Goal: Information Seeking & Learning: Learn about a topic

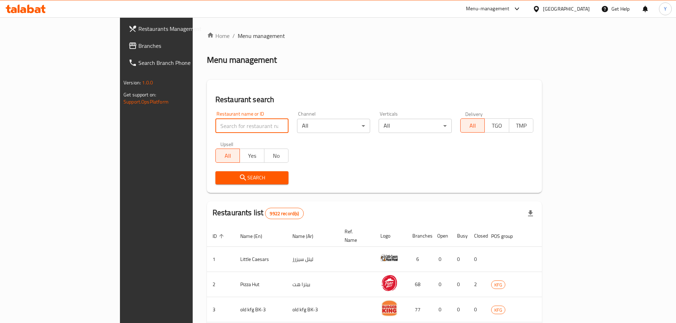
click at [216, 125] on input "search" at bounding box center [252, 126] width 73 height 14
type input "warda"
click button "Search" at bounding box center [252, 177] width 73 height 13
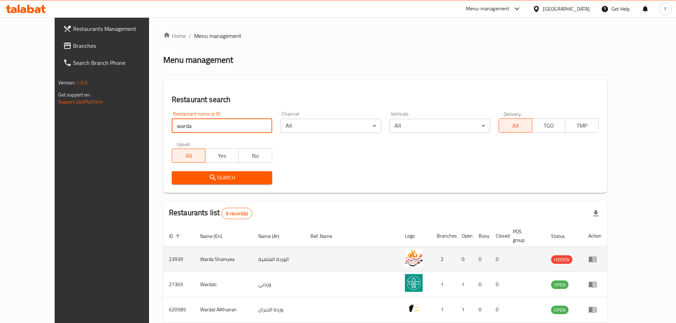
scroll to position [64, 0]
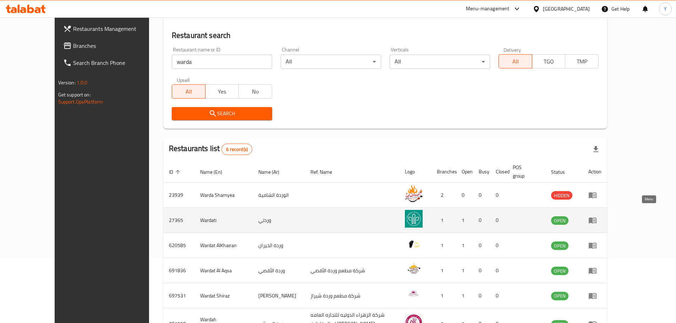
click at [597, 218] on icon "enhanced table" at bounding box center [593, 221] width 8 height 6
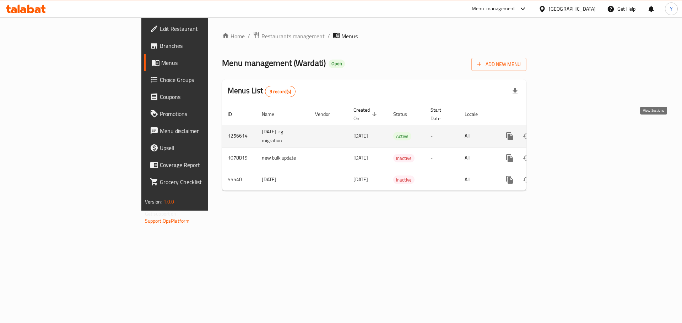
click at [569, 132] on link "enhanced table" at bounding box center [560, 136] width 17 height 17
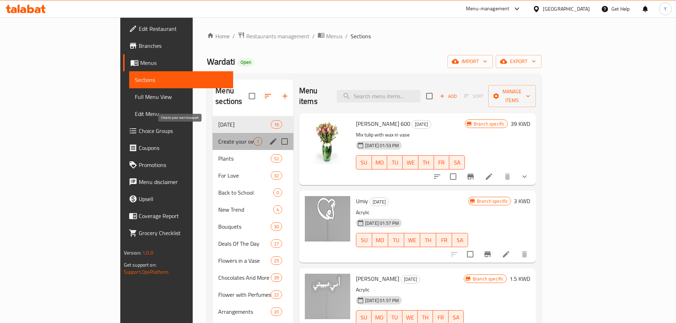
click at [218, 137] on span "Create your own bouquet" at bounding box center [235, 141] width 35 height 9
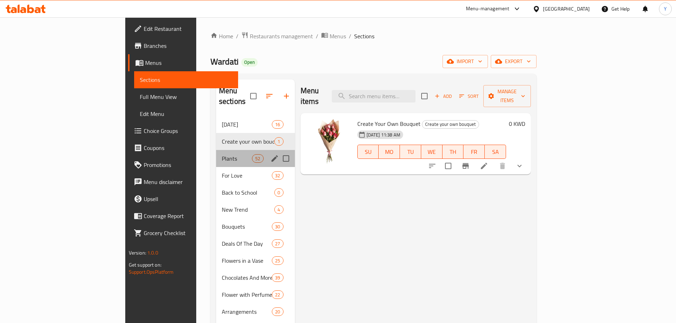
click at [216, 150] on div "Plants 52" at bounding box center [255, 158] width 79 height 17
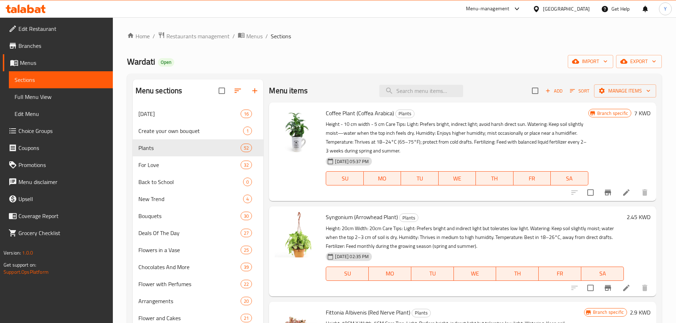
click at [402, 126] on p "Height - 10 cm width - 5 cm Care Tips: Light: Prefers bright, indirect light; a…" at bounding box center [457, 138] width 262 height 36
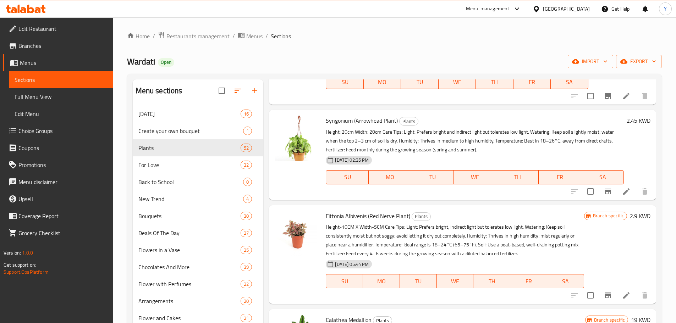
scroll to position [97, 0]
click at [380, 145] on p "Height: 20cm Width: 20cm Care Tips: Light: Prefers bright and indirect light bu…" at bounding box center [475, 140] width 298 height 27
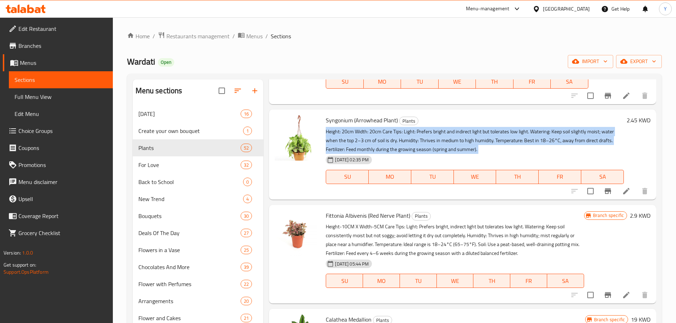
click at [380, 145] on p "Height: 20cm Width: 20cm Care Tips: Light: Prefers bright and indirect light bu…" at bounding box center [475, 140] width 298 height 27
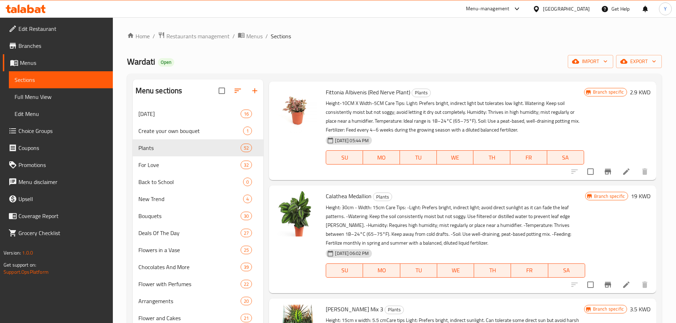
click at [380, 145] on div "[DATE] 05:44 PM" at bounding box center [356, 140] width 66 height 14
click at [408, 131] on p "Height-10CM X Width-5CM Care Tips: Light: Prefers bright, indirect light but to…" at bounding box center [455, 117] width 258 height 36
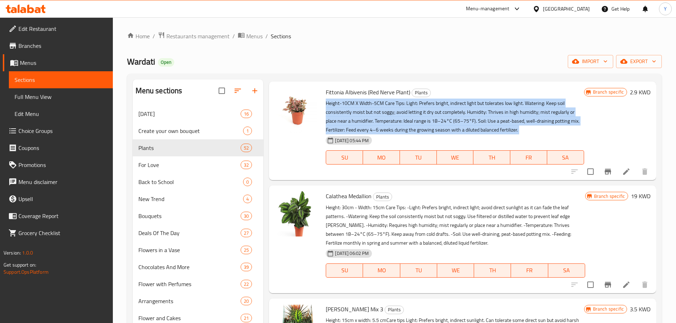
click at [408, 131] on p "Height-10CM X Width-5CM Care Tips: Light: Prefers bright, indirect light but to…" at bounding box center [455, 117] width 258 height 36
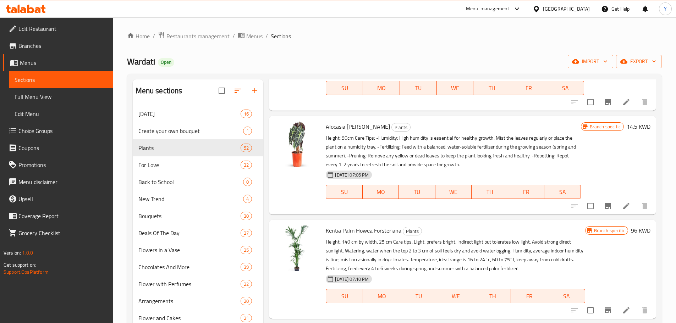
scroll to position [1083, 0]
click at [426, 148] on p "Height: 50cm Care Tips: -Humidity: High humidity is essential for healthy growt…" at bounding box center [453, 151] width 255 height 36
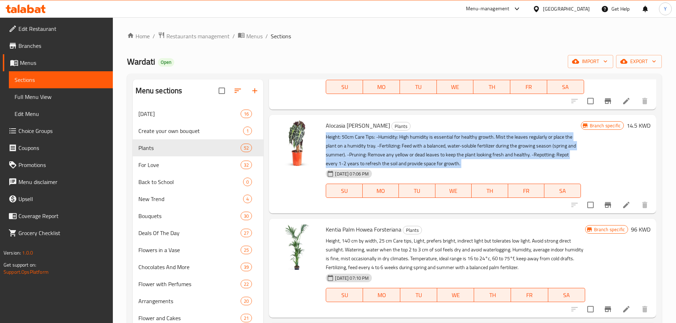
click at [426, 148] on p "Height: 50cm Care Tips: -Humidity: High humidity is essential for healthy growt…" at bounding box center [453, 151] width 255 height 36
click at [434, 149] on p "Height: 50cm Care Tips: -Humidity: High humidity is essential for healthy growt…" at bounding box center [453, 151] width 255 height 36
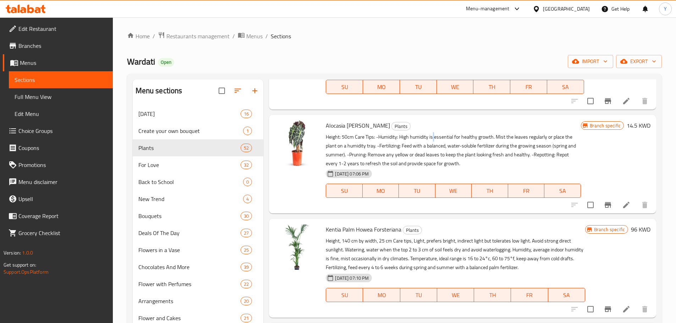
click at [434, 149] on p "Height: 50cm Care Tips: -Humidity: High humidity is essential for healthy growt…" at bounding box center [453, 151] width 255 height 36
click at [434, 152] on p "Height: 50cm Care Tips: -Humidity: High humidity is essential for healthy growt…" at bounding box center [453, 151] width 255 height 36
click at [432, 157] on p "Height: 50cm Care Tips: -Humidity: High humidity is essential for healthy growt…" at bounding box center [453, 151] width 255 height 36
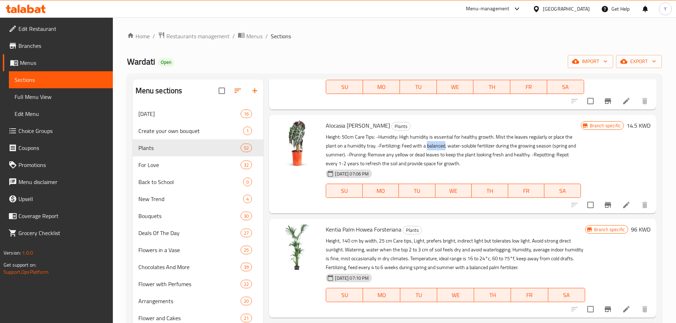
click at [432, 157] on p "Height: 50cm Care Tips: -Humidity: High humidity is essential for healthy growt…" at bounding box center [453, 151] width 255 height 36
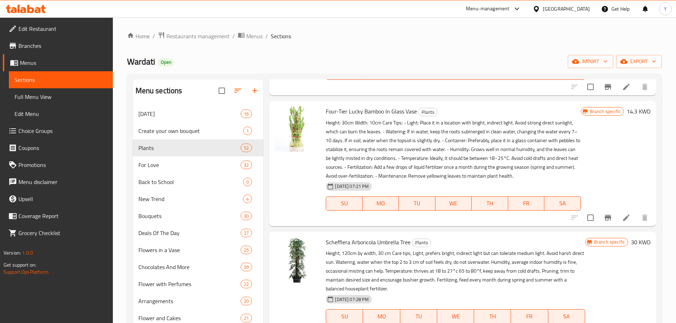
scroll to position [1418, 0]
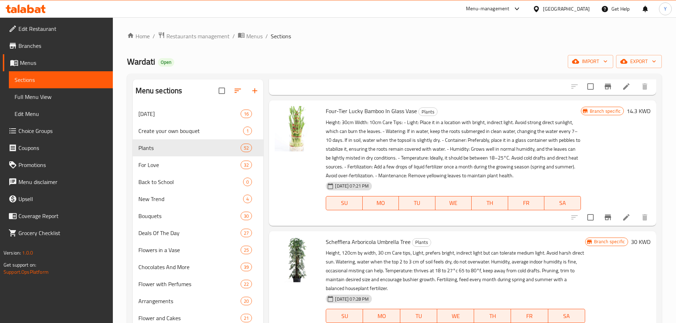
click at [441, 160] on p "Height: 30cm Width: 10cm Care Tips: - Light: Place it in a location with bright…" at bounding box center [453, 149] width 255 height 62
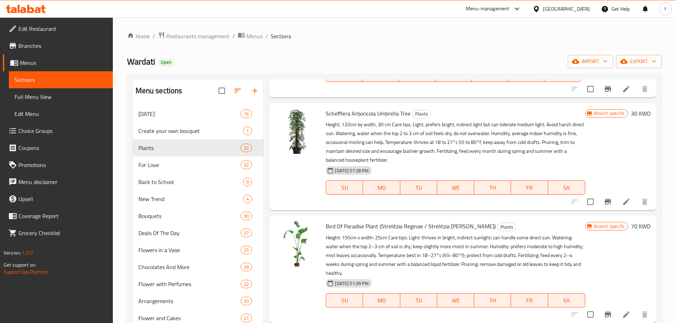
scroll to position [1548, 0]
click at [441, 160] on p "Height, 120cm by width, 30 cm Care tips, Light, prefers bright, indirect light …" at bounding box center [455, 142] width 259 height 44
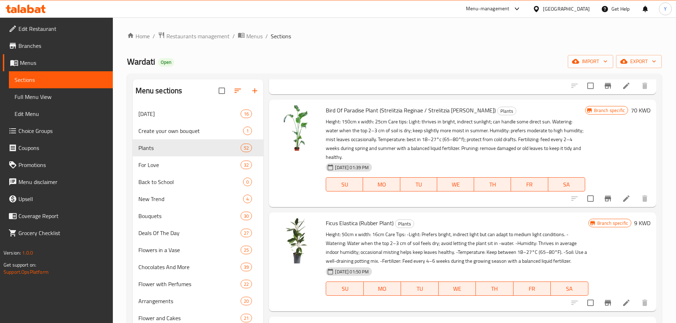
scroll to position [1665, 0]
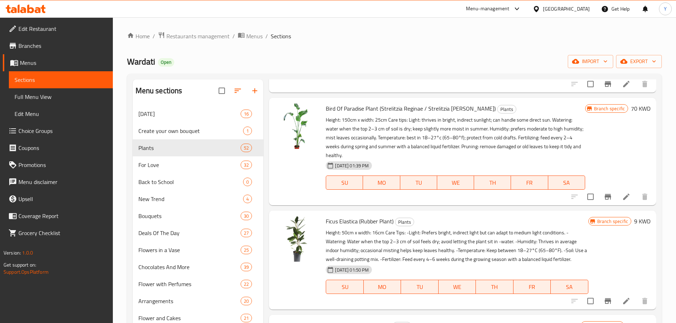
click at [441, 160] on p "Height: 150cm x width: 25cm Care tips: Light: thrives in bright, indirect sunli…" at bounding box center [455, 138] width 259 height 44
click at [413, 147] on p "Height: 150cm x width: 25cm Care tips: Light: thrives in bright, indirect sunli…" at bounding box center [455, 138] width 259 height 44
click at [414, 157] on p "Height: 150cm x width: 25cm Care tips: Light: thrives in bright, indirect sunli…" at bounding box center [455, 138] width 259 height 44
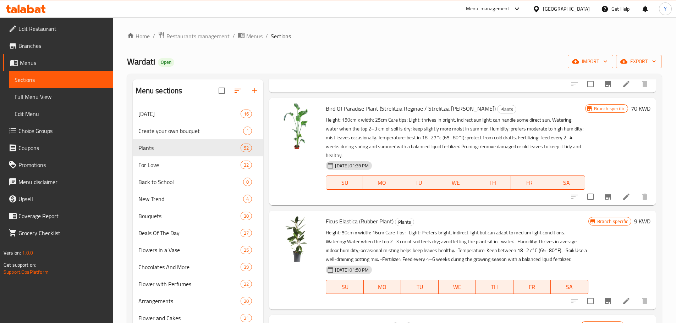
click at [394, 151] on p "Height: 150cm x width: 25cm Care tips: Light: thrives in bright, indirect sunli…" at bounding box center [455, 138] width 259 height 44
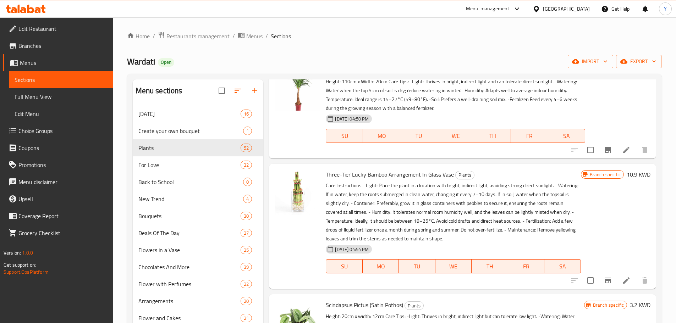
scroll to position [3085, 0]
click at [451, 230] on p "Care Instructions - Light: Place the plant in a location with bright, indirect …" at bounding box center [453, 212] width 255 height 62
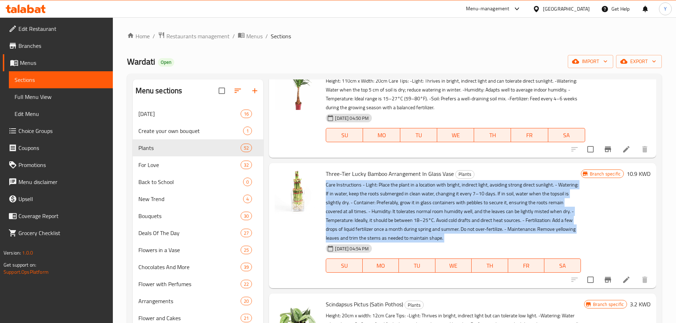
click at [451, 230] on p "Care Instructions - Light: Place the plant in a location with bright, indirect …" at bounding box center [453, 212] width 255 height 62
click at [425, 218] on p "Care Instructions - Light: Place the plant in a location with bright, indirect …" at bounding box center [453, 212] width 255 height 62
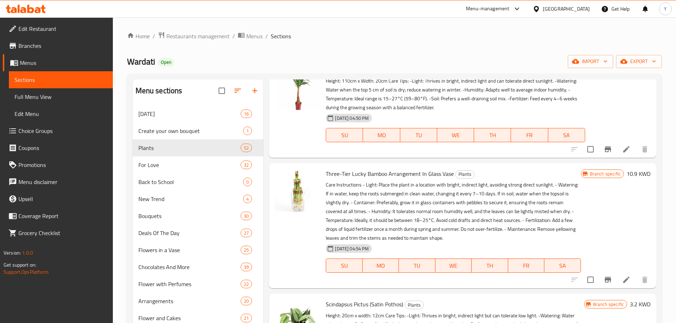
click at [429, 230] on p "Care Instructions - Light: Place the plant in a location with bright, indirect …" at bounding box center [453, 212] width 255 height 62
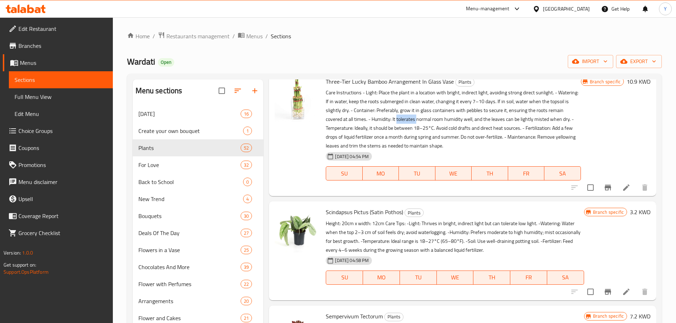
scroll to position [3177, 0]
drag, startPoint x: 443, startPoint y: 261, endPoint x: 438, endPoint y: 250, distance: 11.8
click at [438, 250] on p "Height: 20cm x width: 12cm Care Tips: -Light: Thrives in bright, indirect light…" at bounding box center [455, 237] width 258 height 36
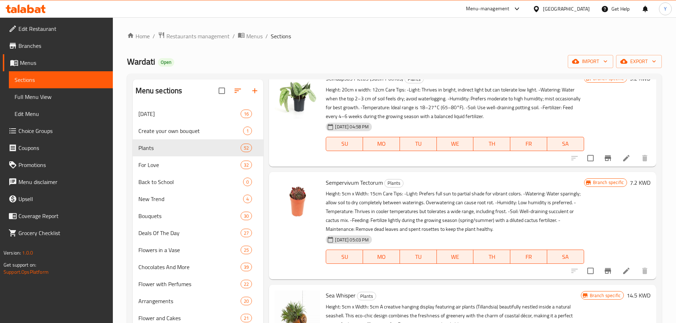
scroll to position [3315, 0]
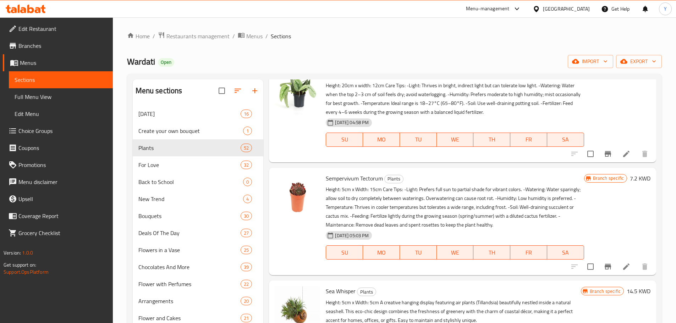
click at [438, 250] on div "[DATE] 05:03 PM SU MO TU WE TH FR SA" at bounding box center [455, 248] width 264 height 38
click at [434, 230] on p "Height: 5cm x Width: 15cm Care Tips: -Light: Prefers full sun to partial shade …" at bounding box center [455, 207] width 258 height 44
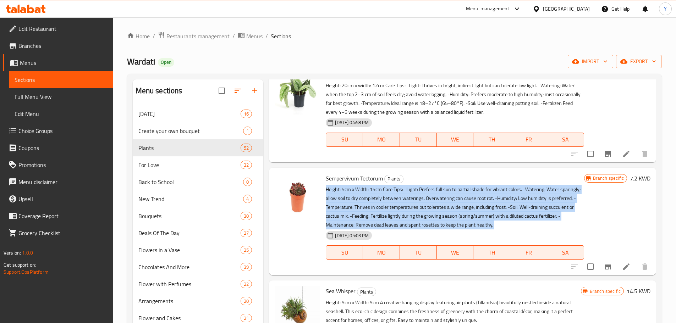
click at [434, 230] on p "Height: 5cm x Width: 15cm Care Tips: -Light: Prefers full sun to partial shade …" at bounding box center [455, 207] width 258 height 44
click at [425, 229] on p "Height: 5cm x Width: 15cm Care Tips: -Light: Prefers full sun to partial shade …" at bounding box center [455, 207] width 258 height 44
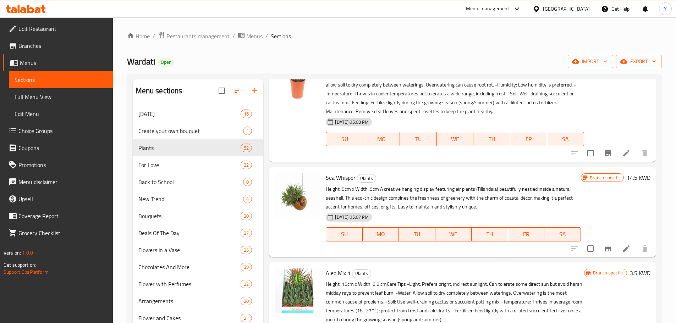
scroll to position [3429, 0]
click at [442, 211] on p "Height: 5cm x Width: 5cm A creative hanging display featuring air plants (Tilla…" at bounding box center [453, 197] width 255 height 27
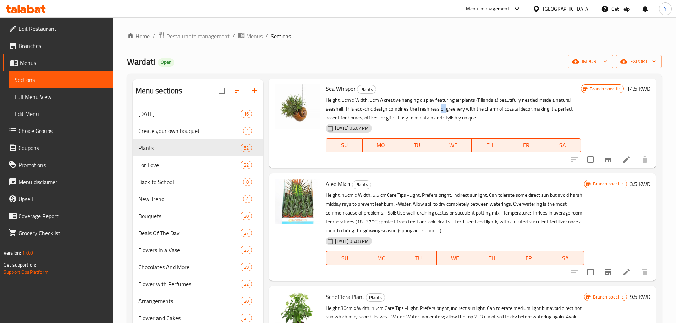
scroll to position [3521, 0]
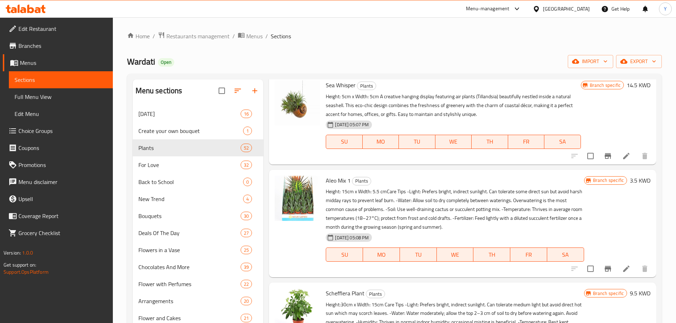
click at [442, 215] on p "Height: 15cm x Width: 5.5 cm​ Care Tips -Light: Prefers bright, indirect sunlig…" at bounding box center [455, 209] width 258 height 44
click at [432, 225] on p "Height: 15cm x Width: 5.5 cm​ Care Tips -Light: Prefers bright, indirect sunlig…" at bounding box center [455, 209] width 258 height 44
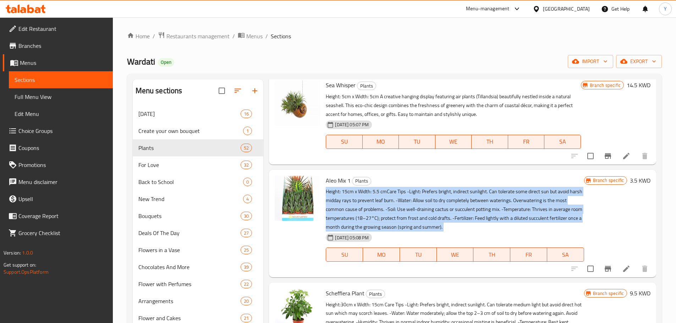
click at [432, 225] on p "Height: 15cm x Width: 5.5 cm​ Care Tips -Light: Prefers bright, indirect sunlig…" at bounding box center [455, 209] width 258 height 44
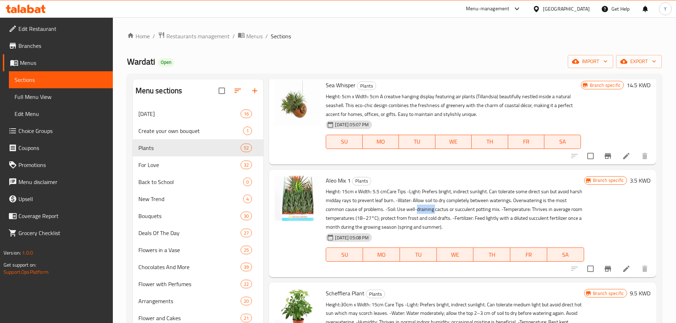
click at [432, 225] on p "Height: 15cm x Width: 5.5 cm​ Care Tips -Light: Prefers bright, indirect sunlig…" at bounding box center [455, 209] width 258 height 44
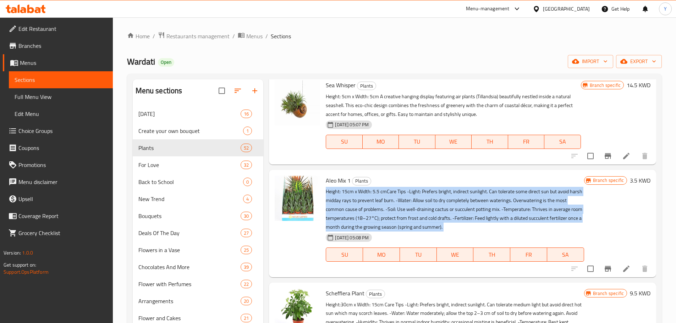
click at [432, 225] on p "Height: 15cm x Width: 5.5 cm​ Care Tips -Light: Prefers bright, indirect sunlig…" at bounding box center [455, 209] width 258 height 44
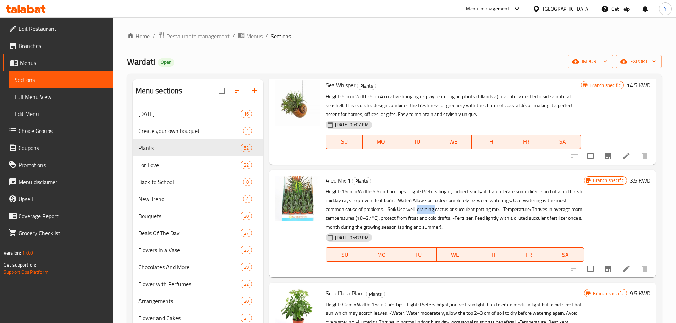
click at [432, 225] on p "Height: 15cm x Width: 5.5 cm​ Care Tips -Light: Prefers bright, indirect sunlig…" at bounding box center [455, 209] width 258 height 44
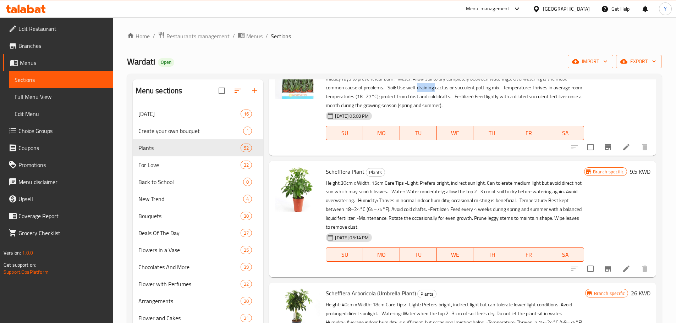
scroll to position [3643, 0]
click at [432, 225] on p "Height:30cm x Width: 15cm Care Tips -Light: Prefers bright, indirect sunlight. …" at bounding box center [455, 205] width 258 height 53
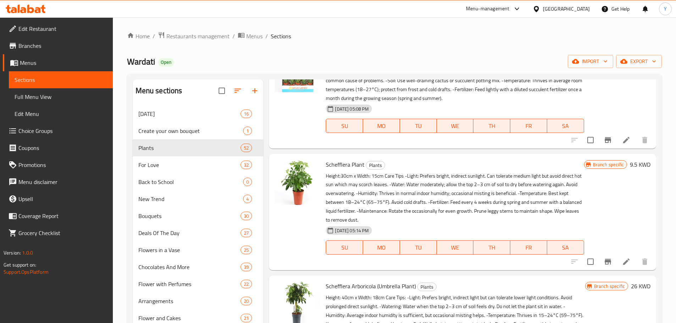
click at [432, 225] on p "Height:30cm x Width: 15cm Care Tips -Light: Prefers bright, indirect sunlight. …" at bounding box center [455, 198] width 258 height 53
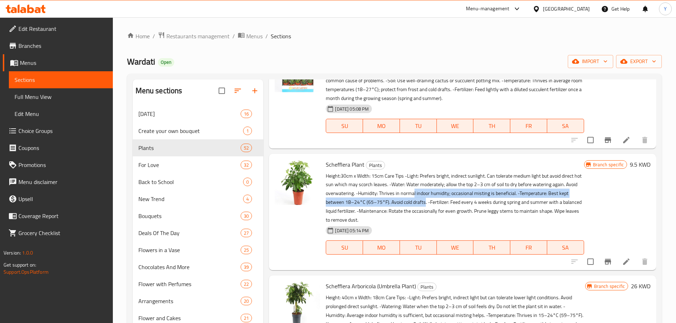
drag, startPoint x: 435, startPoint y: 222, endPoint x: 426, endPoint y: 211, distance: 14.2
click at [426, 211] on p "Height:30cm x Width: 15cm Care Tips -Light: Prefers bright, indirect sunlight. …" at bounding box center [455, 198] width 258 height 53
